Goal: Task Accomplishment & Management: Manage account settings

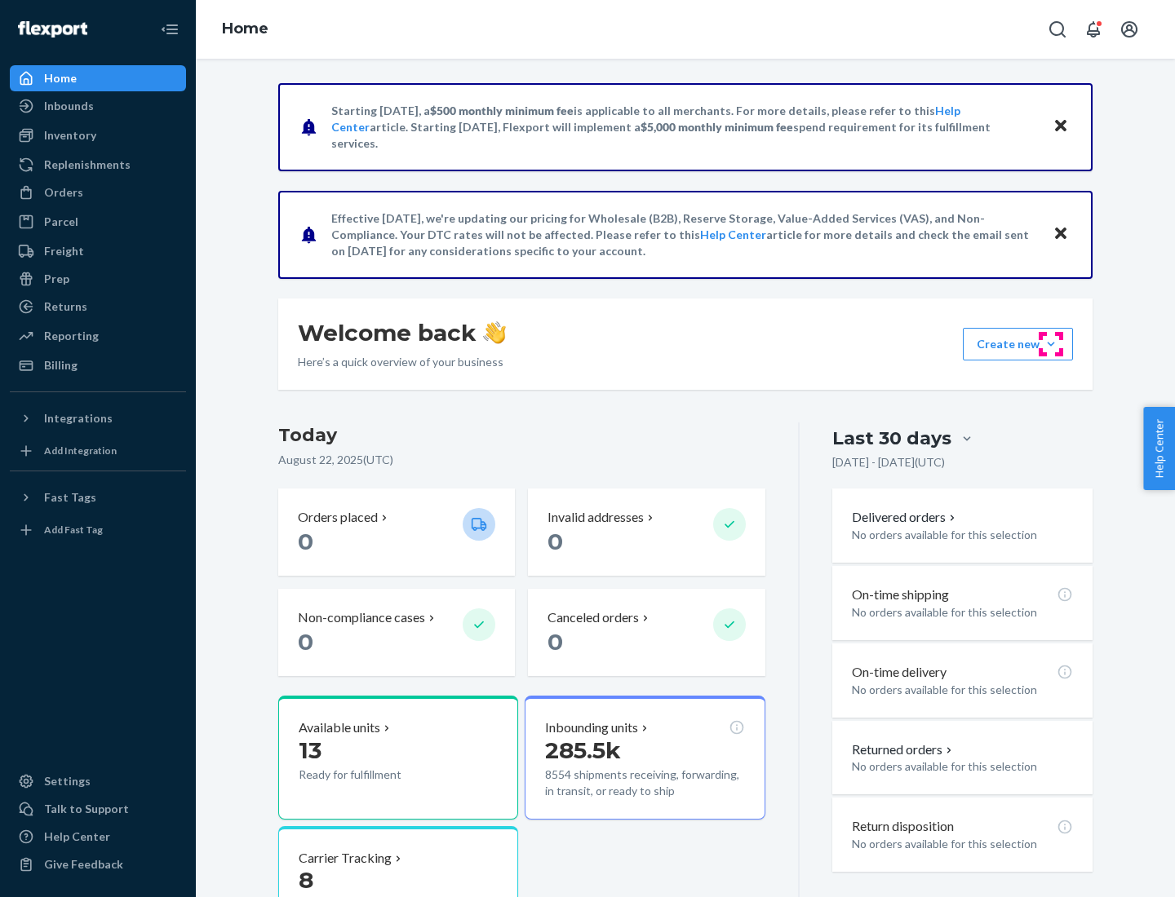
click at [1051, 344] on button "Create new Create new inbound Create new order Create new product" at bounding box center [1018, 344] width 110 height 33
click at [55, 279] on div "Prep" at bounding box center [56, 279] width 25 height 16
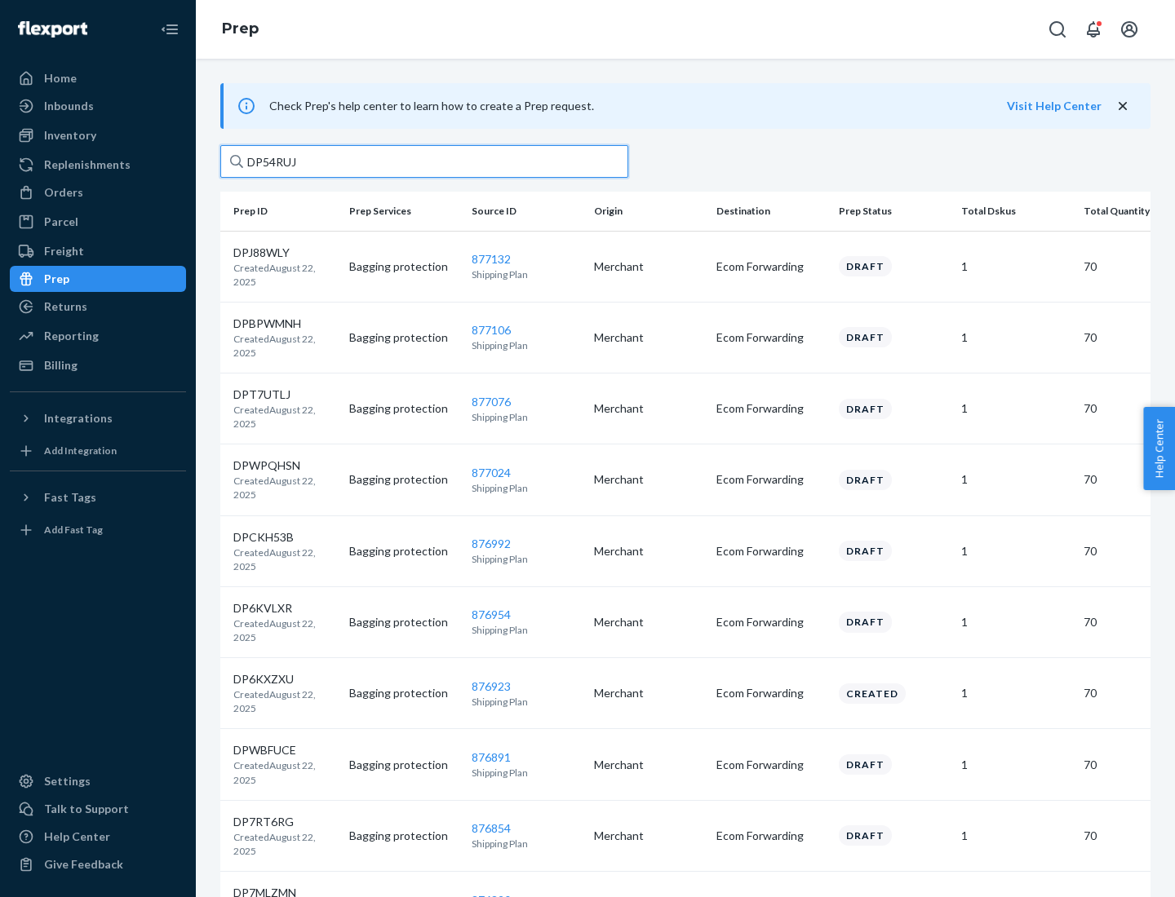
type input "DP54RUJL"
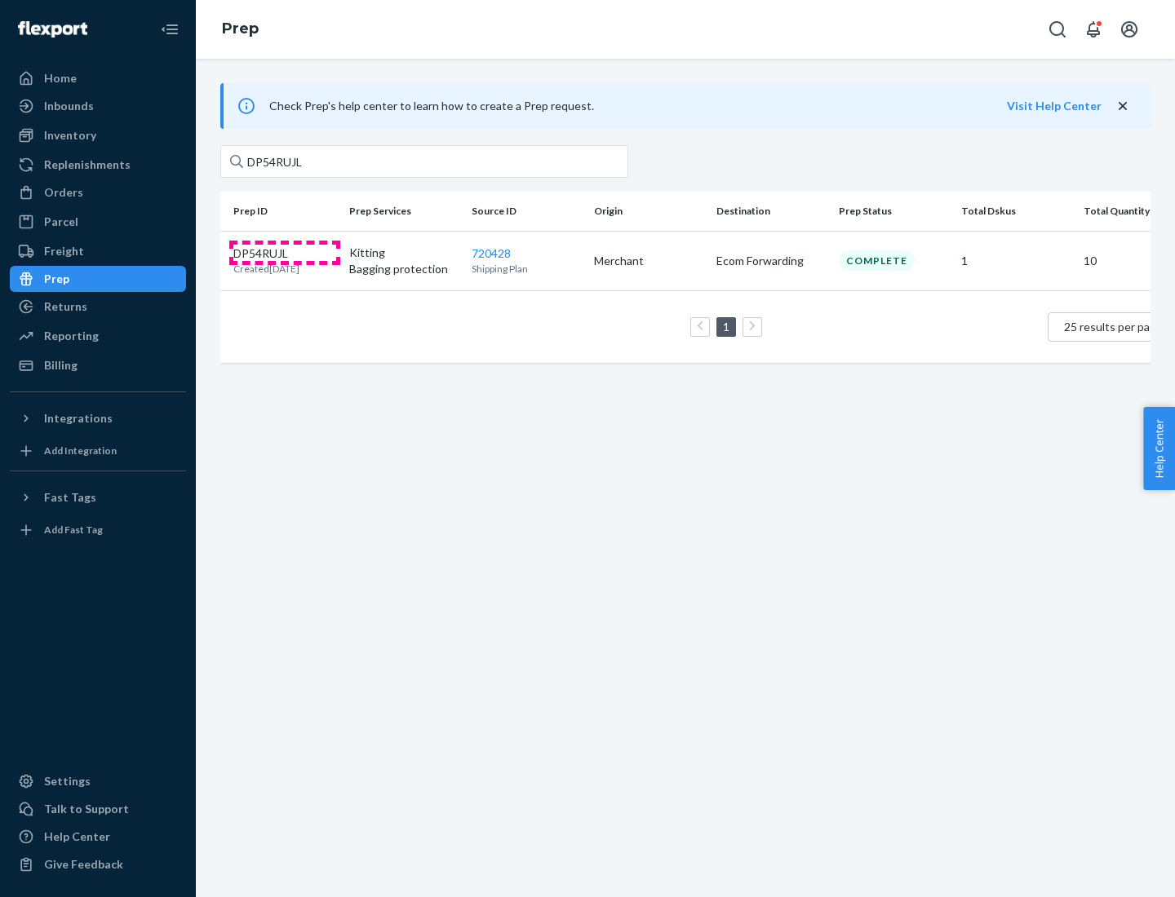
click at [285, 252] on p "DP54RUJL" at bounding box center [266, 254] width 66 height 16
